Goal: Task Accomplishment & Management: Manage account settings

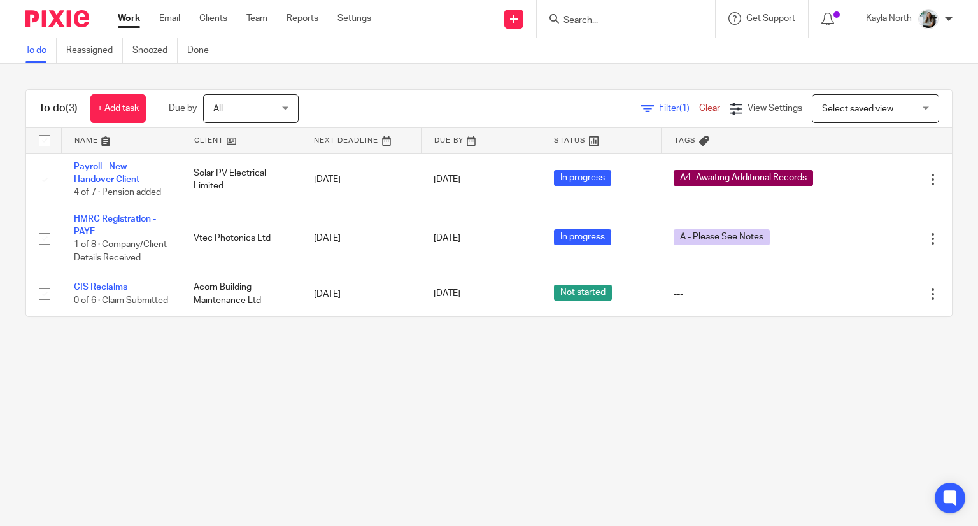
click at [632, 15] on input "Search" at bounding box center [619, 20] width 115 height 11
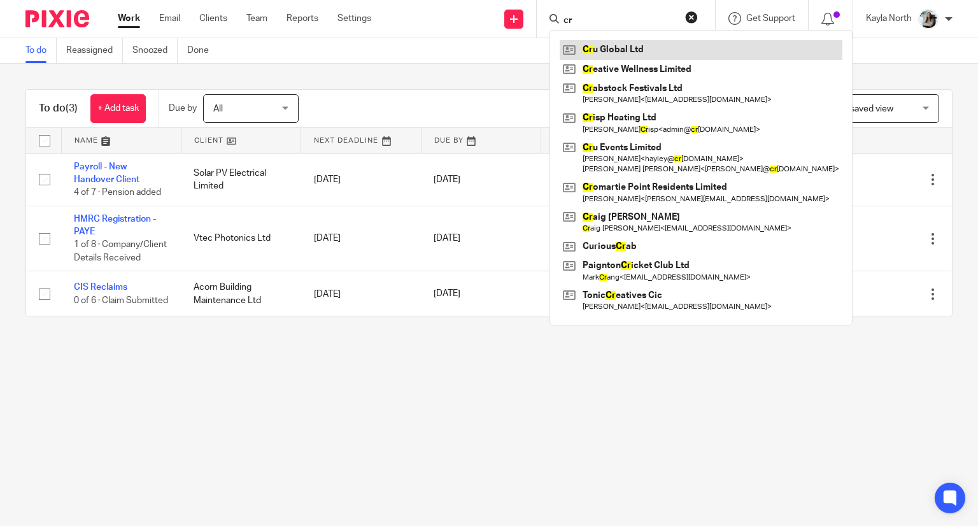
type input "cr"
click at [636, 47] on link at bounding box center [701, 49] width 283 height 19
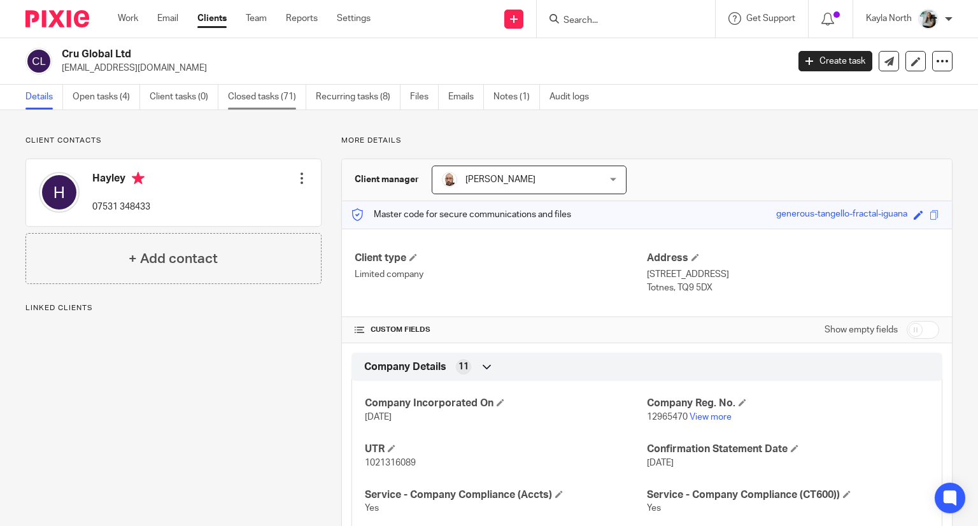
click at [285, 92] on link "Closed tasks (71)" at bounding box center [267, 97] width 78 height 25
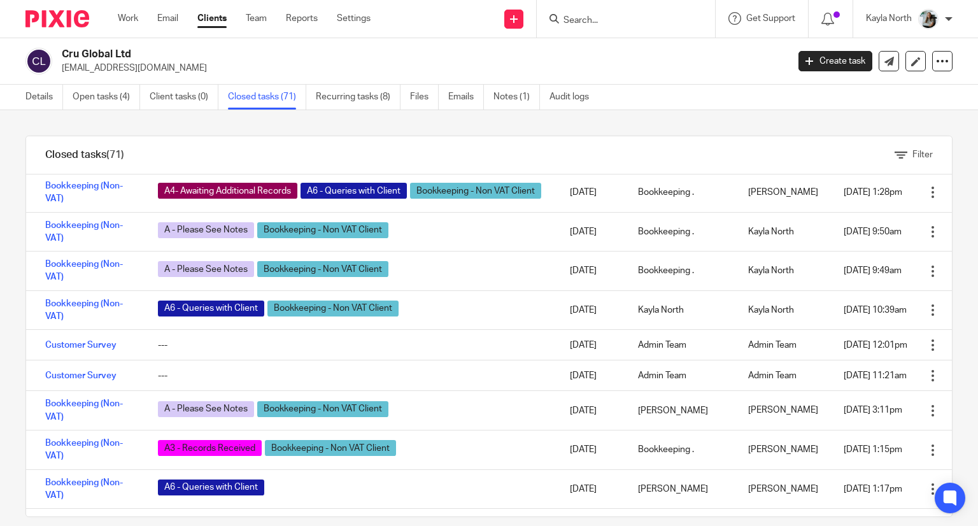
scroll to position [306, 0]
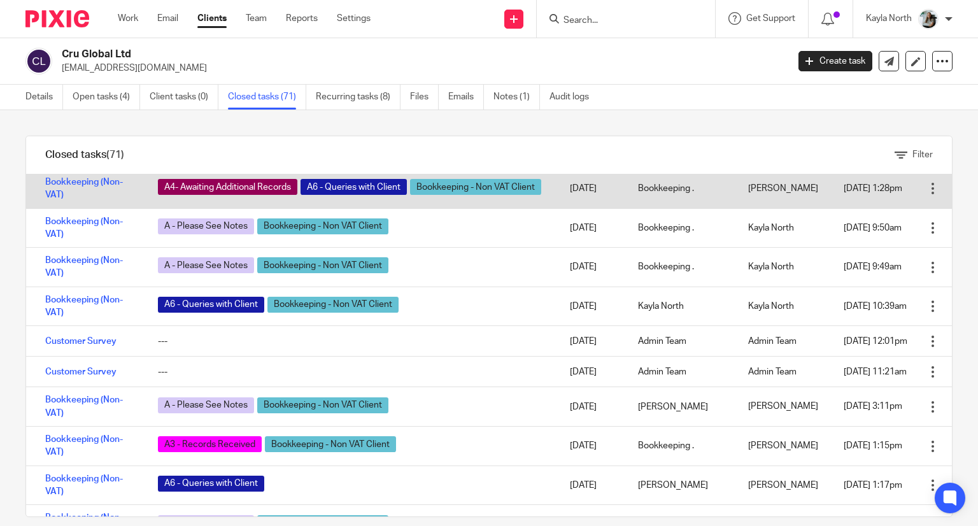
drag, startPoint x: 615, startPoint y: 325, endPoint x: 604, endPoint y: 399, distance: 74.8
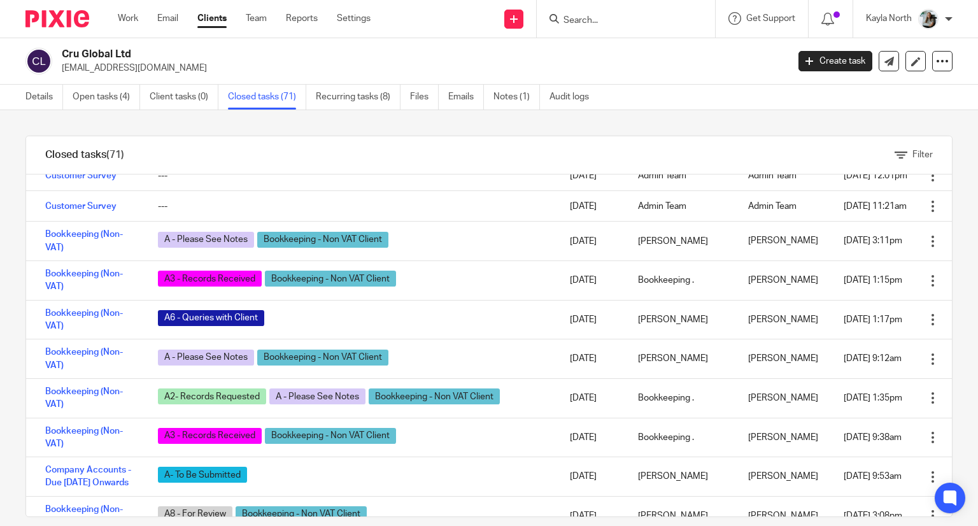
scroll to position [479, 0]
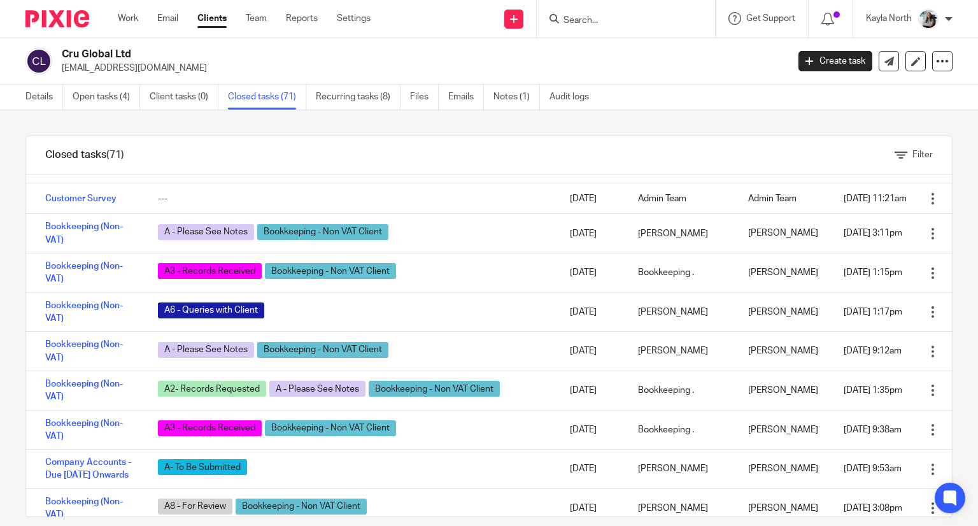
click at [56, 66] on link "Bookkeeping (Non-VAT)" at bounding box center [84, 55] width 78 height 22
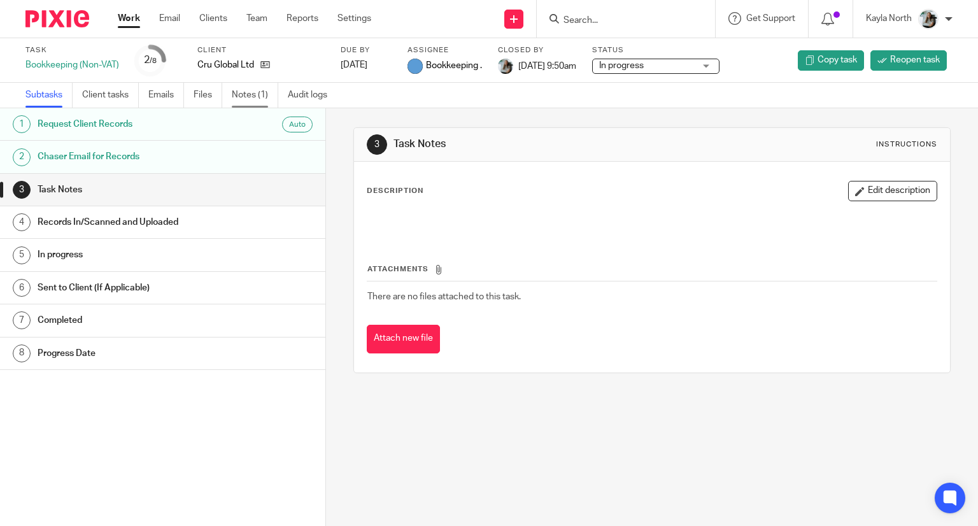
click at [270, 99] on link "Notes (1)" at bounding box center [255, 95] width 47 height 25
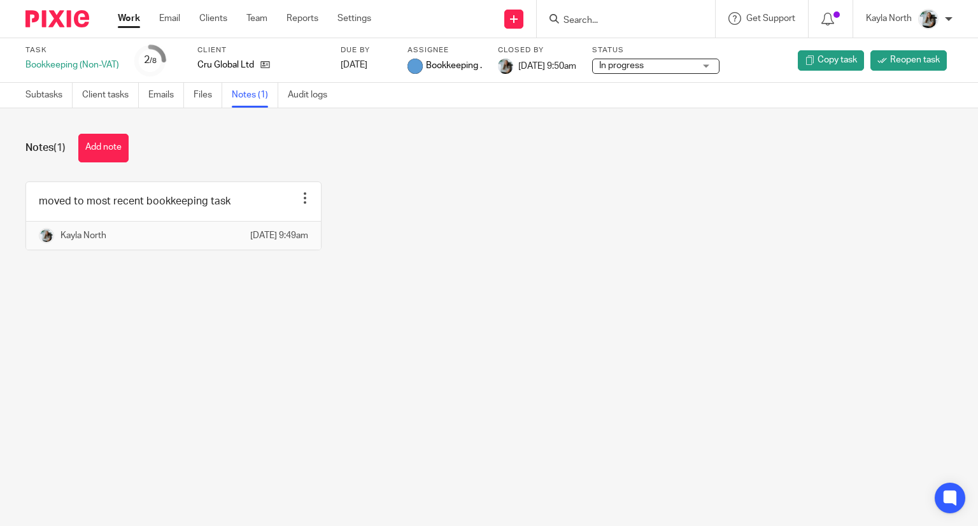
click at [73, 20] on img at bounding box center [57, 18] width 64 height 17
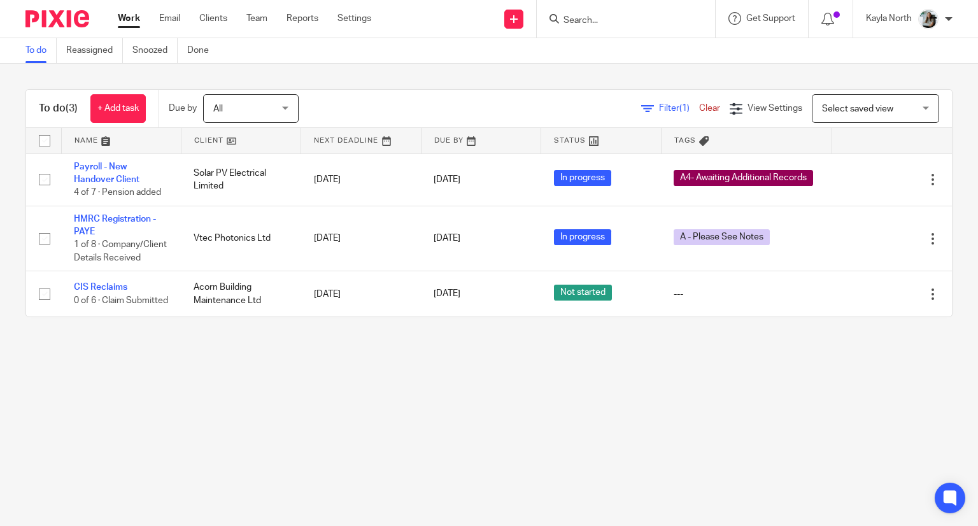
click at [83, 29] on div at bounding box center [52, 19] width 105 height 38
click at [80, 25] on img at bounding box center [57, 18] width 64 height 17
click at [592, 20] on input "Search" at bounding box center [619, 20] width 115 height 11
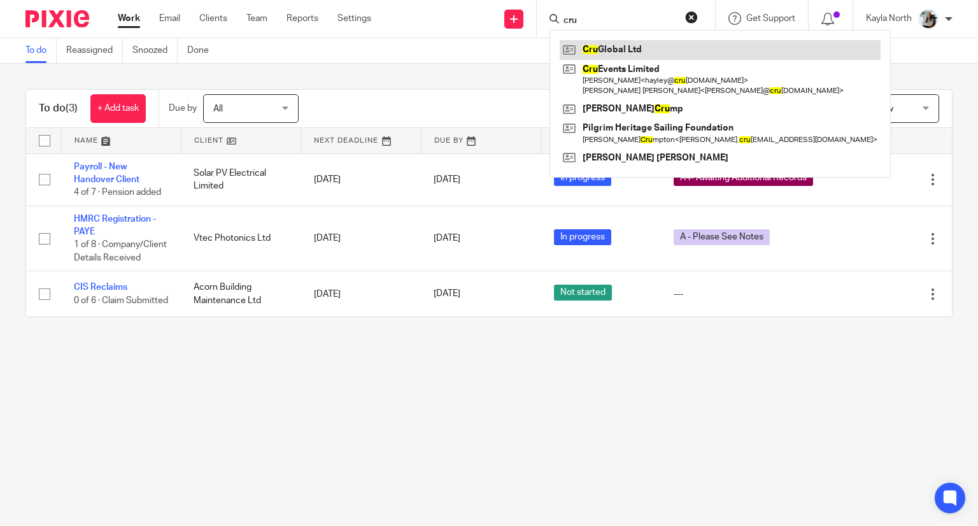
type input "cru"
click at [618, 47] on link at bounding box center [720, 49] width 321 height 19
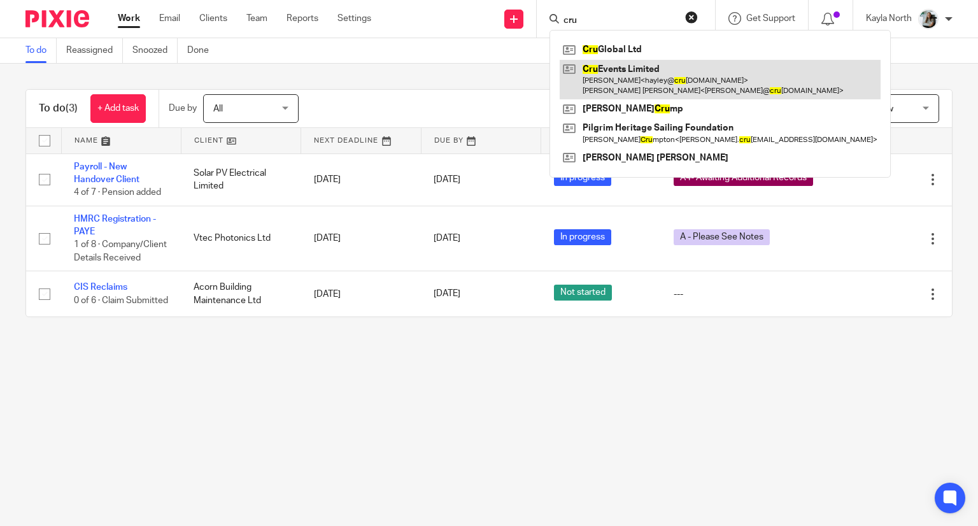
click at [620, 76] on link at bounding box center [720, 79] width 321 height 39
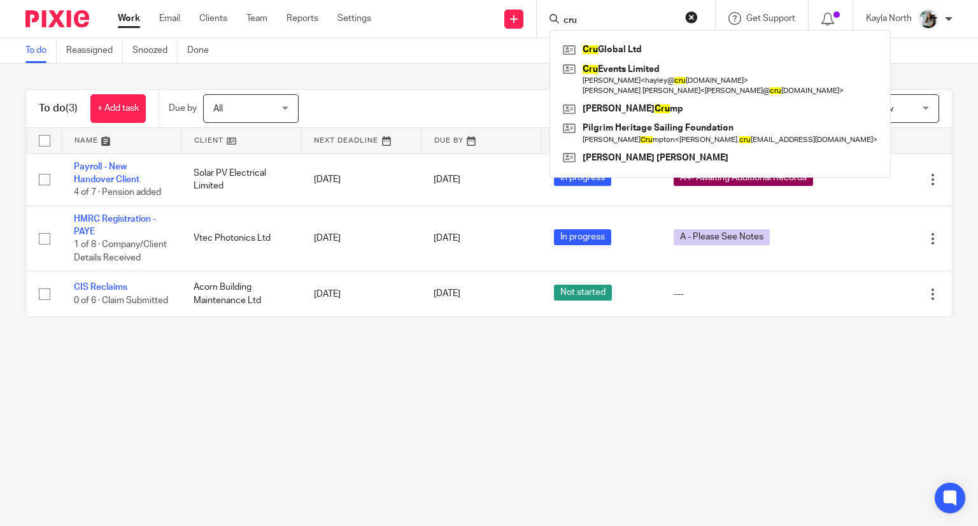
click at [692, 12] on button "reset" at bounding box center [691, 17] width 13 height 13
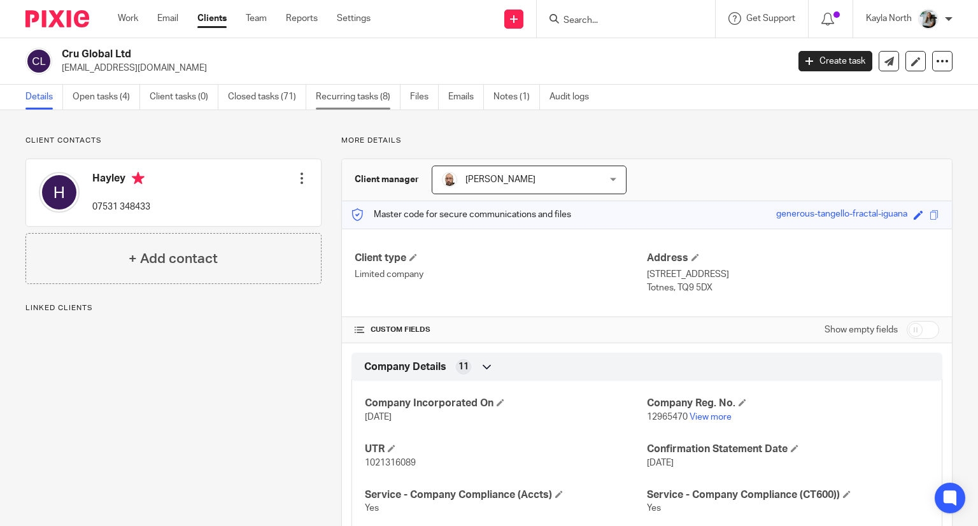
click at [347, 108] on link "Recurring tasks (8)" at bounding box center [358, 97] width 85 height 25
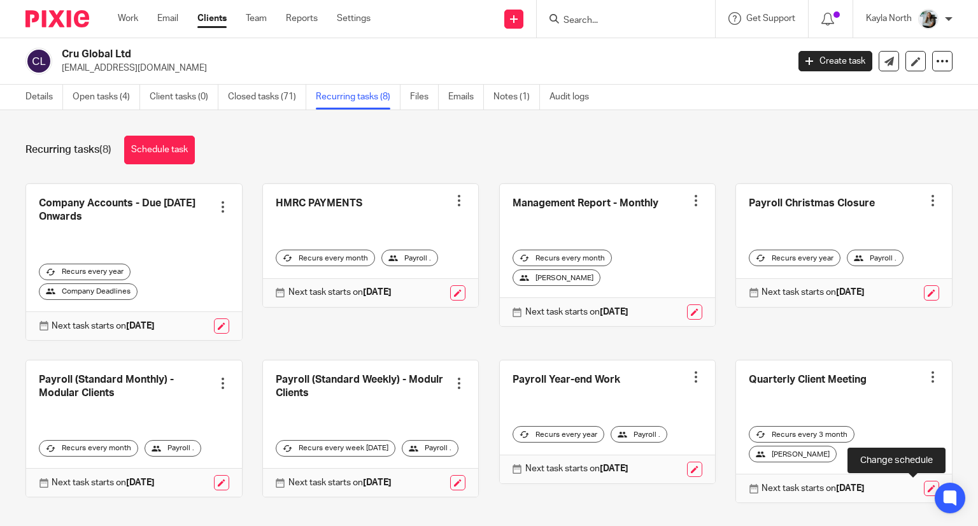
click at [924, 489] on link at bounding box center [931, 488] width 15 height 15
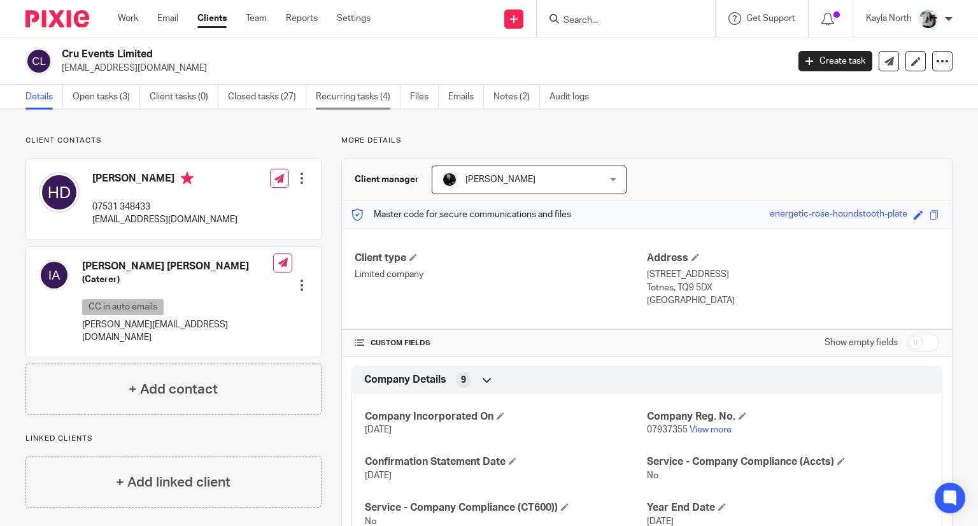
click at [353, 109] on link "Recurring tasks (4)" at bounding box center [358, 97] width 85 height 25
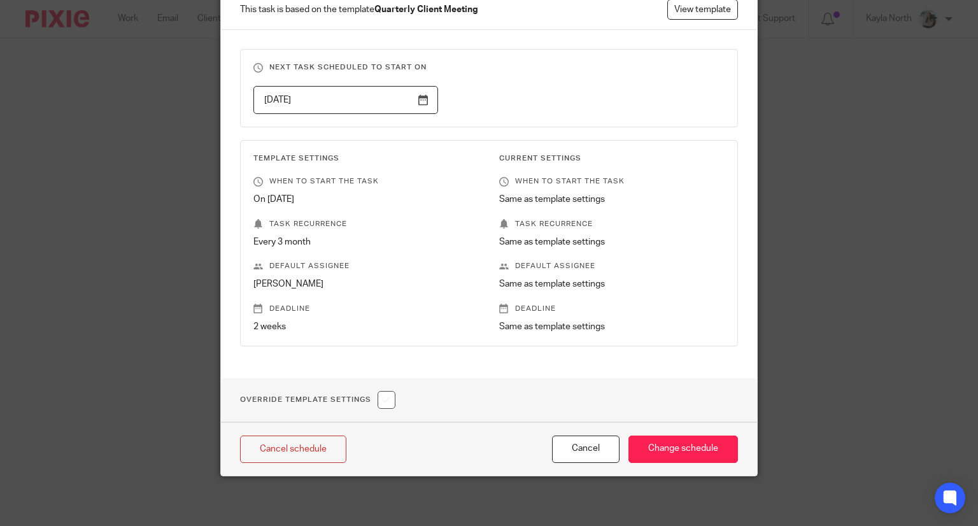
scroll to position [102, 0]
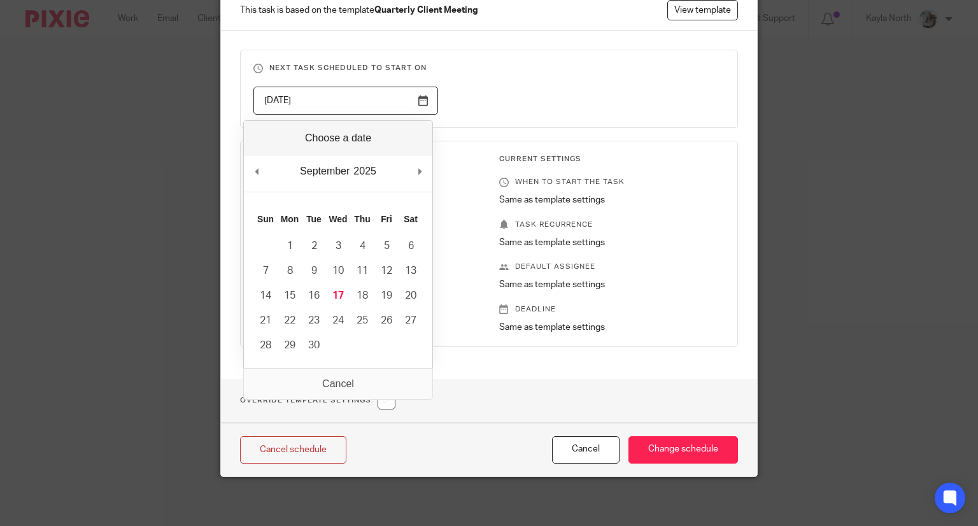
click at [416, 100] on input "2025-11-30" at bounding box center [346, 101] width 185 height 29
type input "2025-10-20"
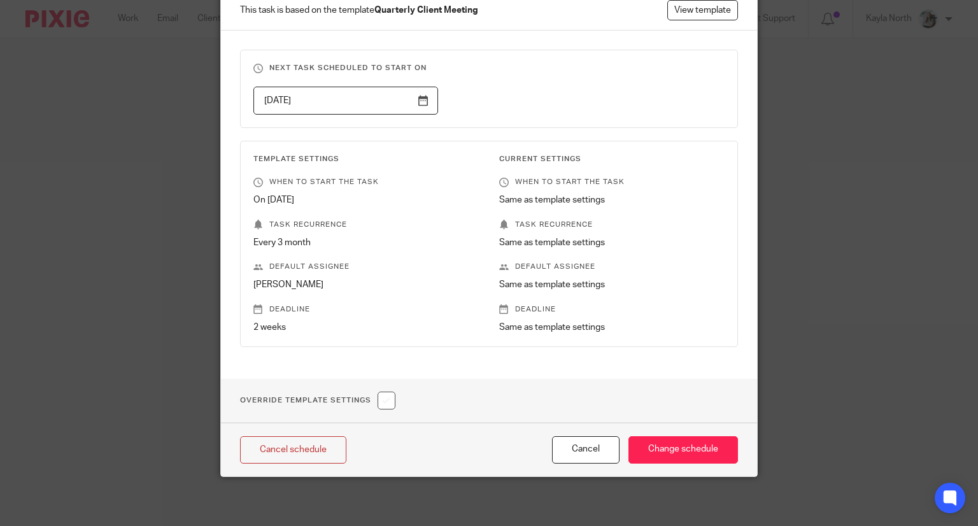
drag, startPoint x: 291, startPoint y: 320, endPoint x: 480, endPoint y: 354, distance: 192.1
click at [480, 354] on div "Next task scheduled to start on 2025-10-20 Template Settings When to start the …" at bounding box center [489, 205] width 537 height 348
click at [392, 396] on input "checkbox" at bounding box center [387, 401] width 18 height 18
checkbox input "true"
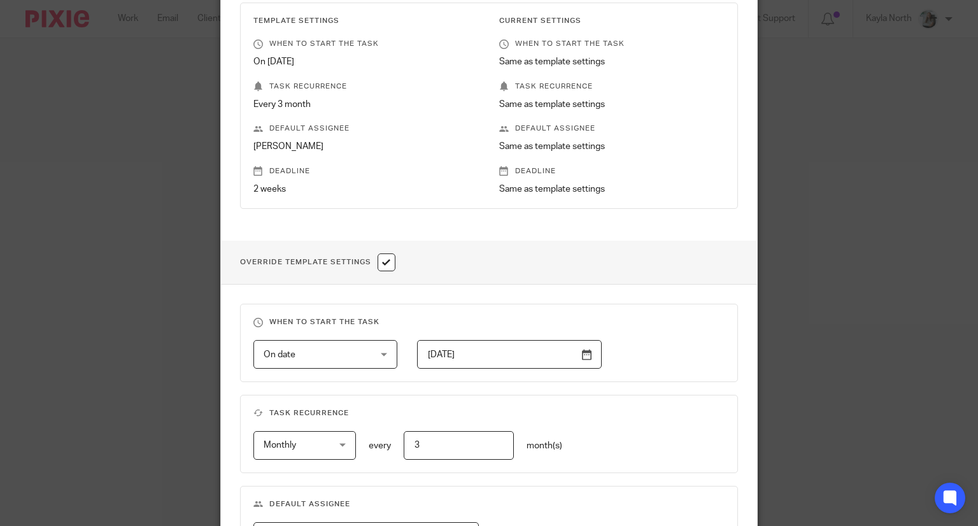
scroll to position [242, 0]
click at [582, 350] on input "2023-05-31" at bounding box center [509, 352] width 185 height 29
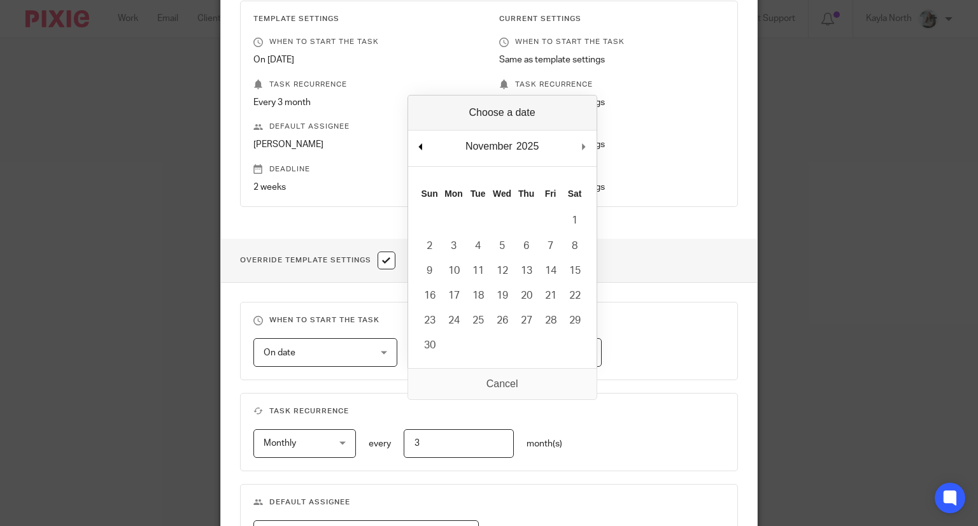
click at [418, 151] on div "November January February March April May June July August September October No…" at bounding box center [502, 149] width 189 height 36
type input "2025-10-20"
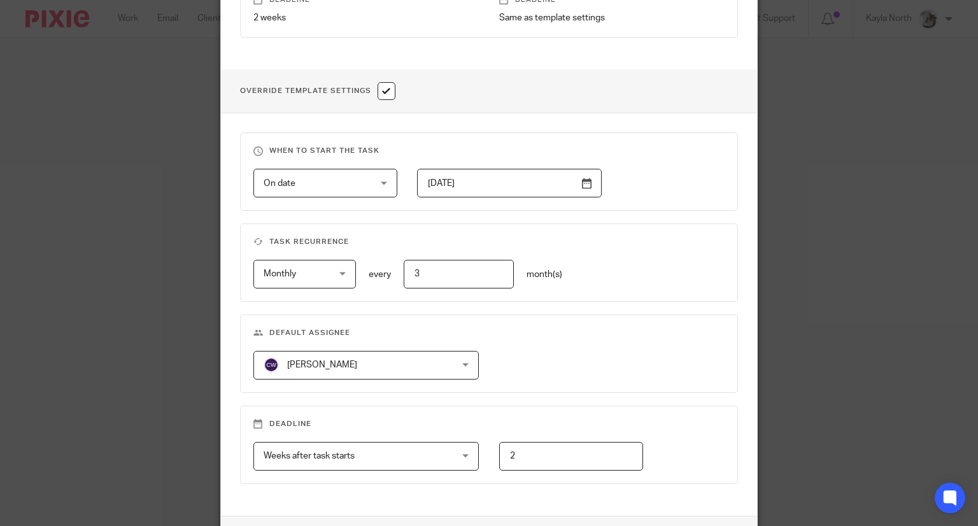
scroll to position [504, 0]
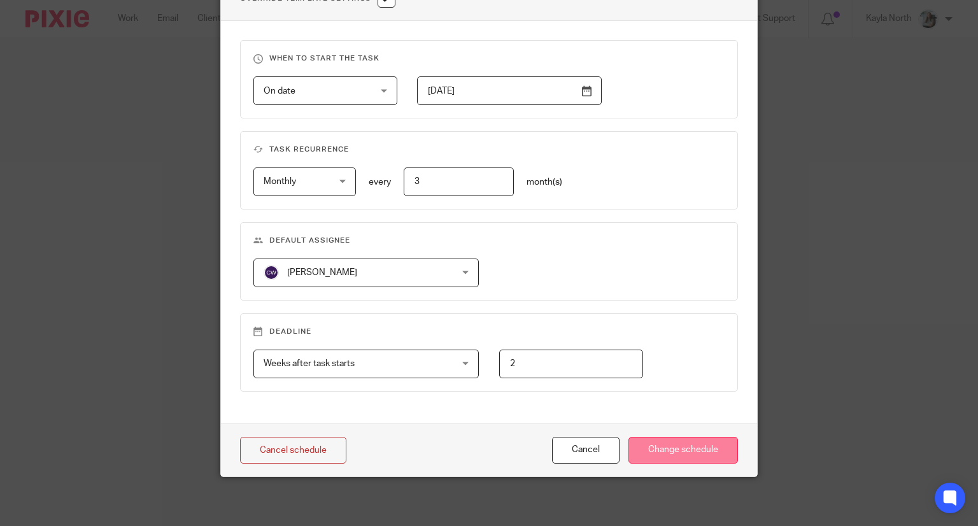
click at [680, 455] on input "Change schedule" at bounding box center [684, 450] width 110 height 27
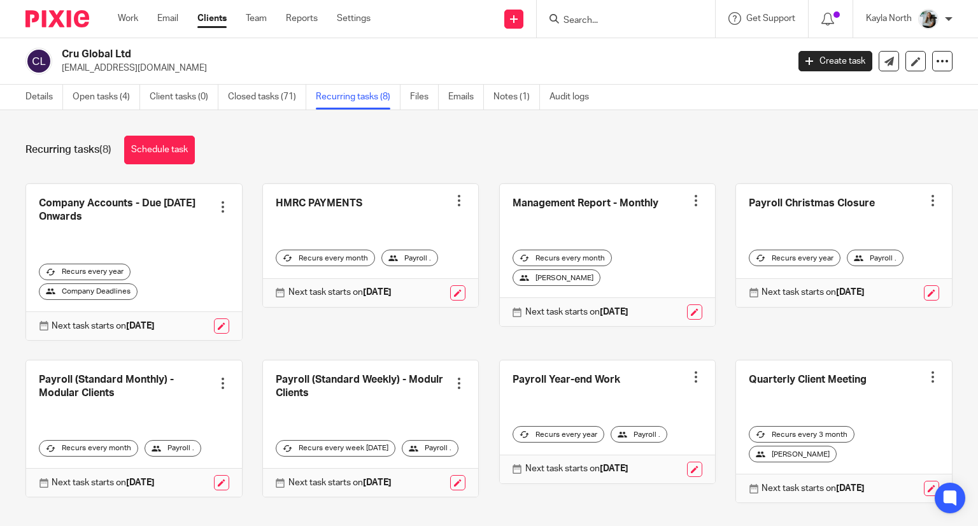
click at [664, 120] on div "Recurring tasks (8) Schedule task Company Accounts - Due [DATE] Onwards Create …" at bounding box center [489, 318] width 978 height 416
click at [645, 110] on div "Details Open tasks (4) Client tasks (0) Closed tasks (71) Recurring tasks (8) F…" at bounding box center [489, 97] width 978 height 25
